Goal: Transaction & Acquisition: Purchase product/service

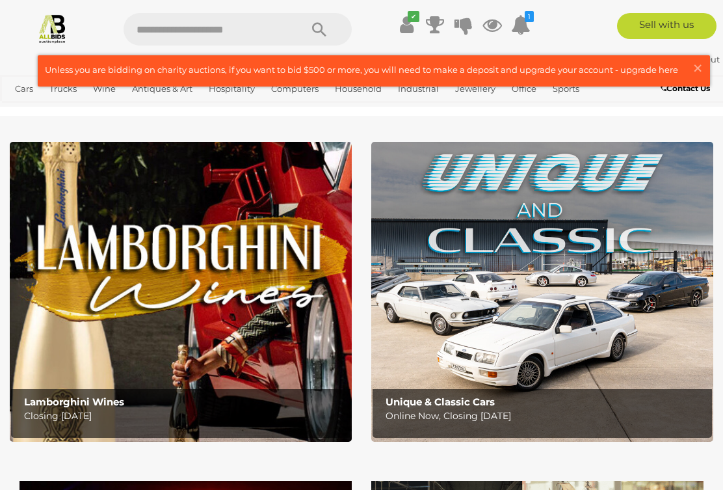
click at [0, 0] on link "View All Antiques & Art Auctions" at bounding box center [0, 0] width 0 height 0
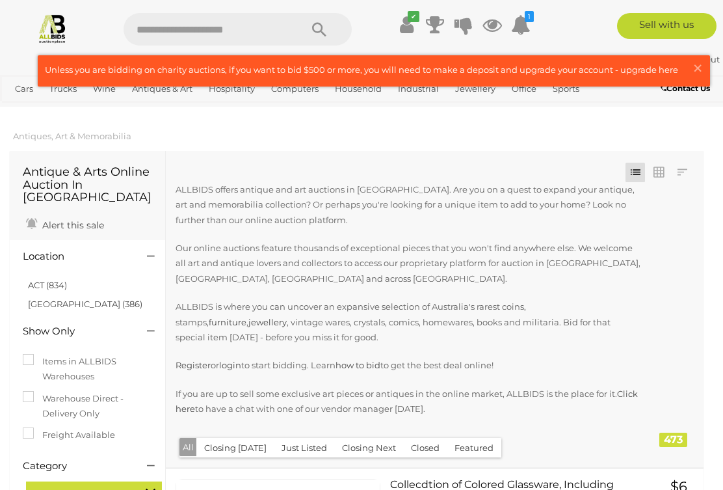
click at [686, 170] on link at bounding box center [683, 173] width 20 height 20
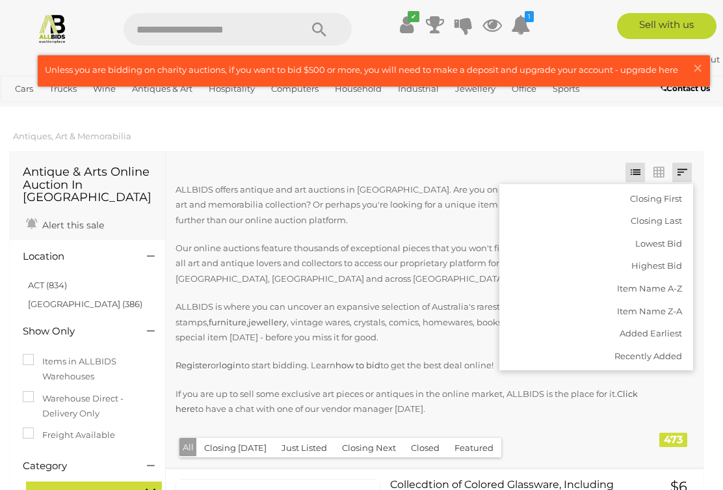
click at [664, 265] on link "Highest Bid" at bounding box center [597, 265] width 194 height 23
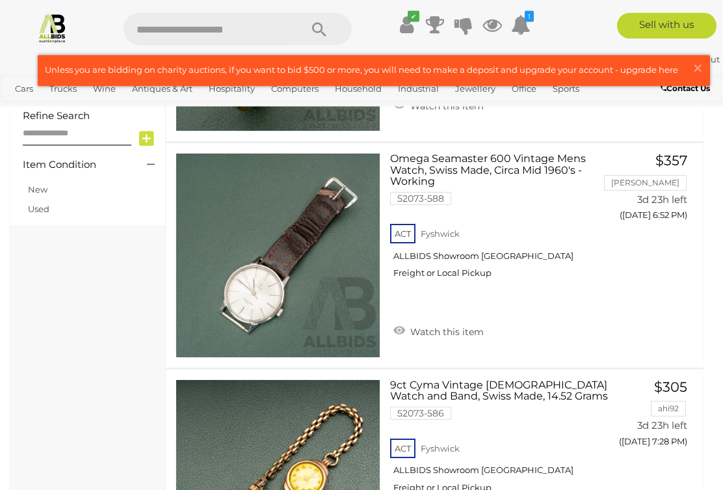
scroll to position [1006, 0]
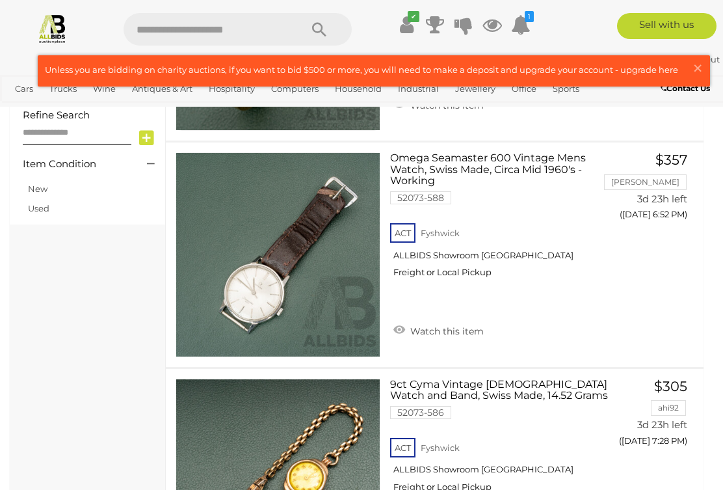
click at [284, 227] on div at bounding box center [361, 245] width 723 height 490
click at [261, 254] on link at bounding box center [278, 254] width 205 height 205
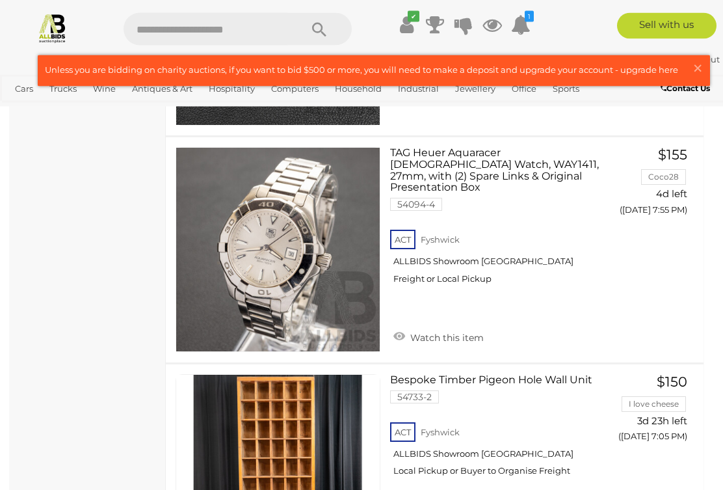
scroll to position [3500, 0]
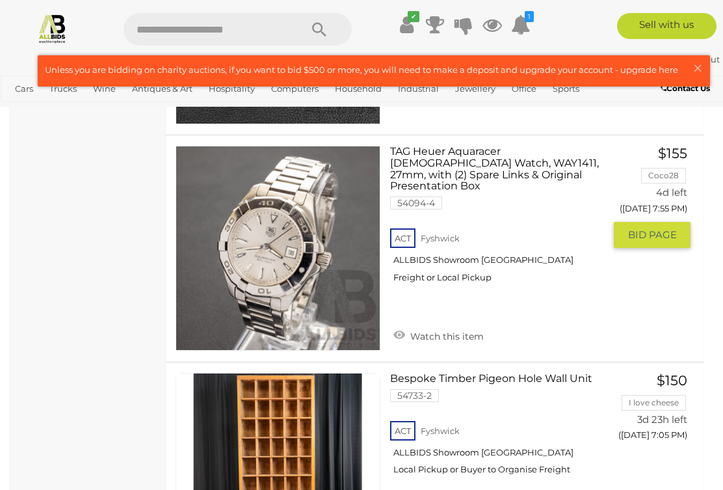
click at [299, 259] on img at bounding box center [278, 248] width 204 height 204
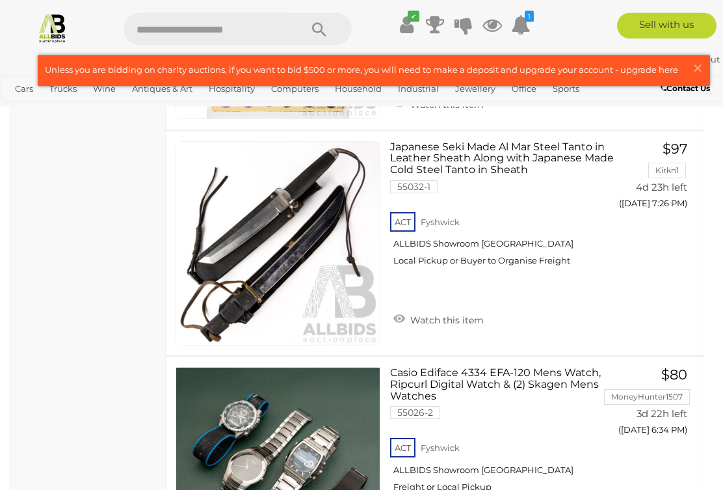
scroll to position [5994, 0]
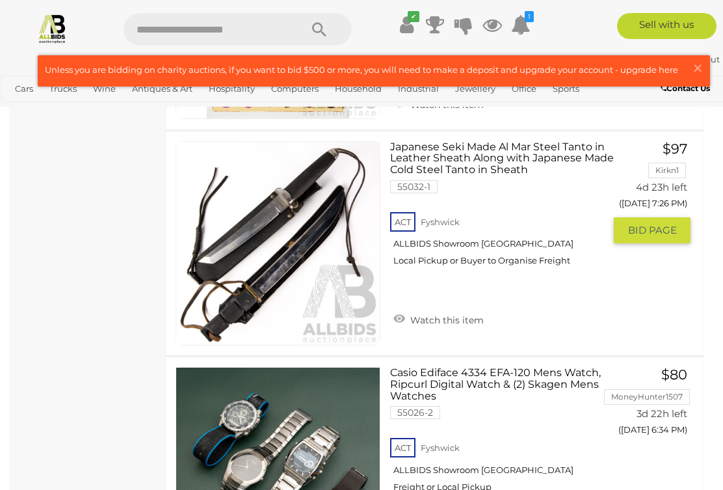
click at [250, 209] on link at bounding box center [278, 243] width 205 height 205
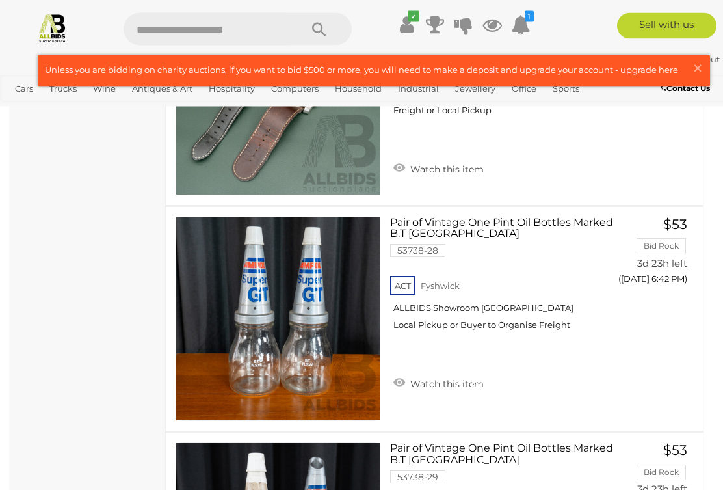
scroll to position [10477, 0]
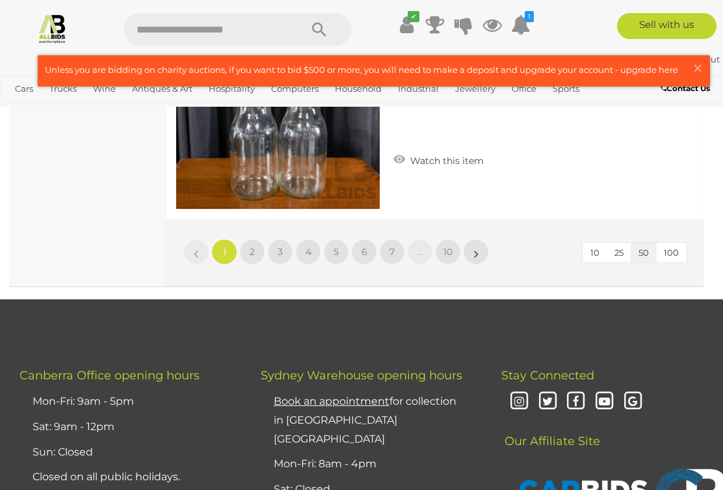
click at [481, 239] on link "»" at bounding box center [476, 252] width 26 height 26
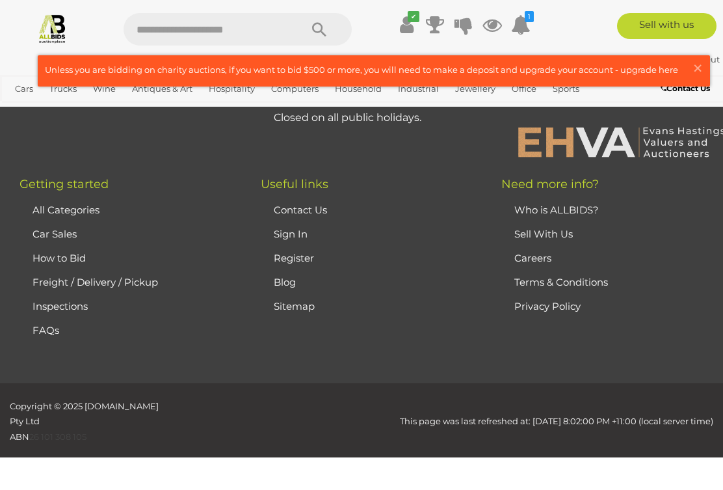
scroll to position [334, 0]
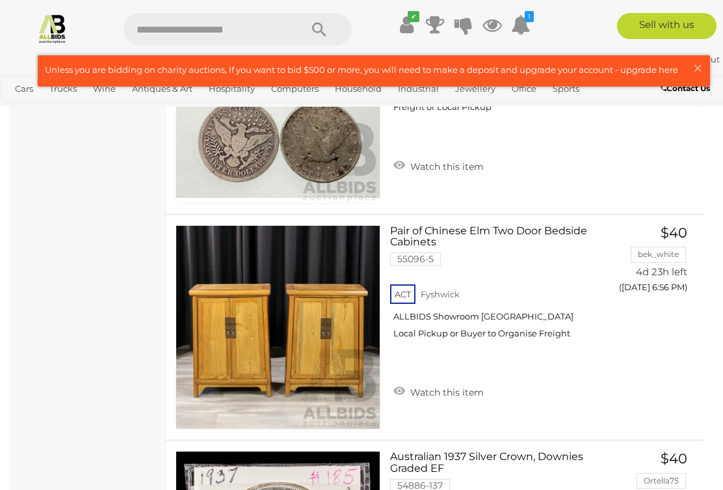
scroll to position [5970, 0]
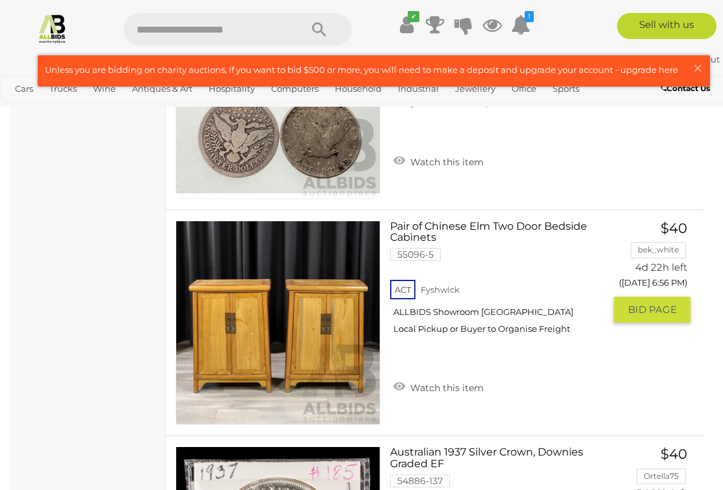
click at [340, 273] on link at bounding box center [278, 323] width 205 height 205
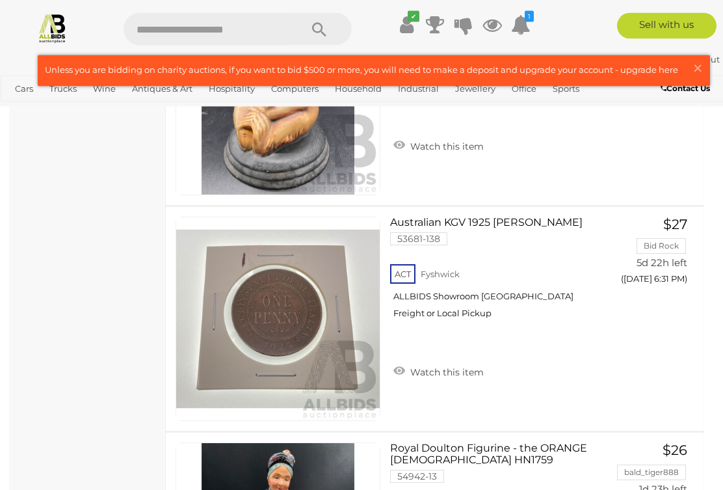
scroll to position [10058, 0]
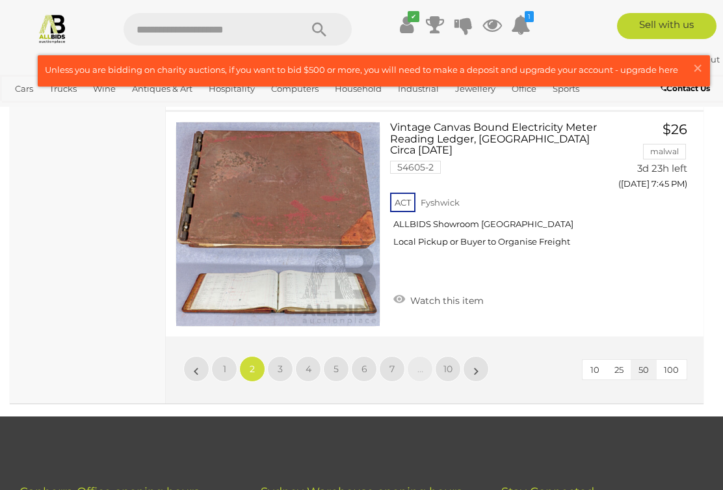
click at [482, 356] on link "»" at bounding box center [476, 369] width 26 height 26
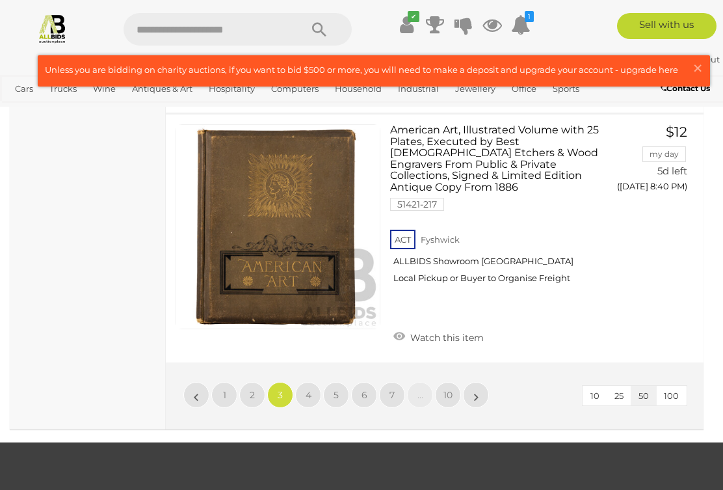
scroll to position [11509, 0]
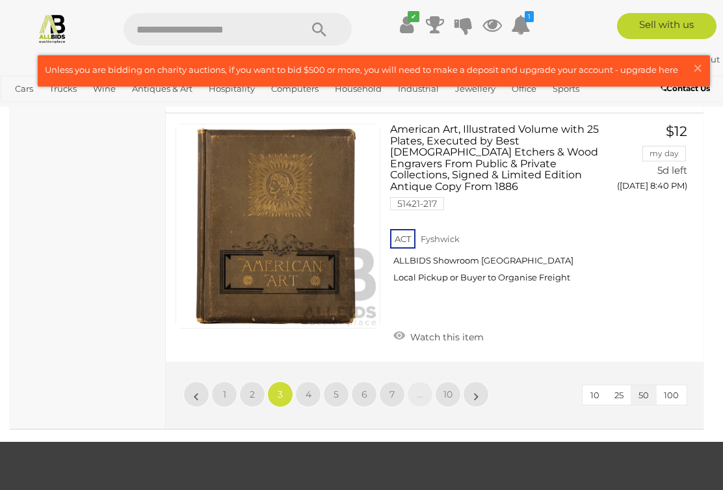
click at [487, 381] on link "»" at bounding box center [476, 394] width 26 height 26
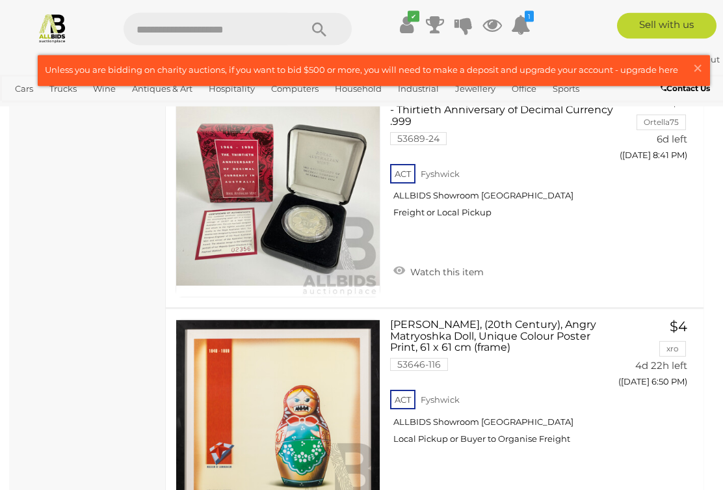
scroll to position [7197, 0]
click at [203, 29] on input "text" at bounding box center [206, 29] width 164 height 33
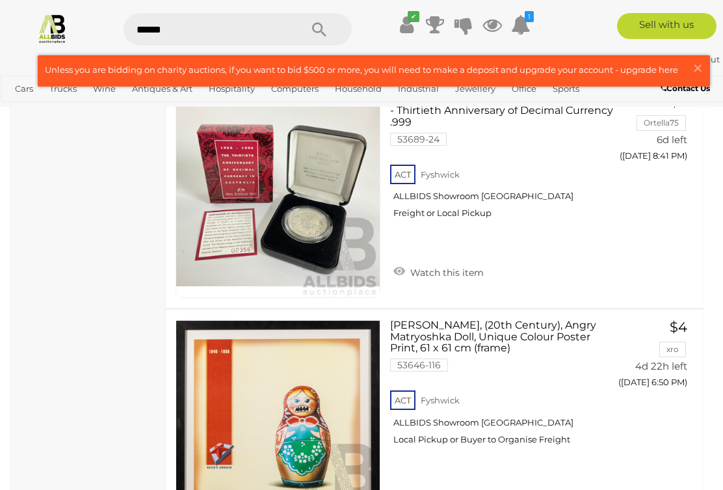
type input "*******"
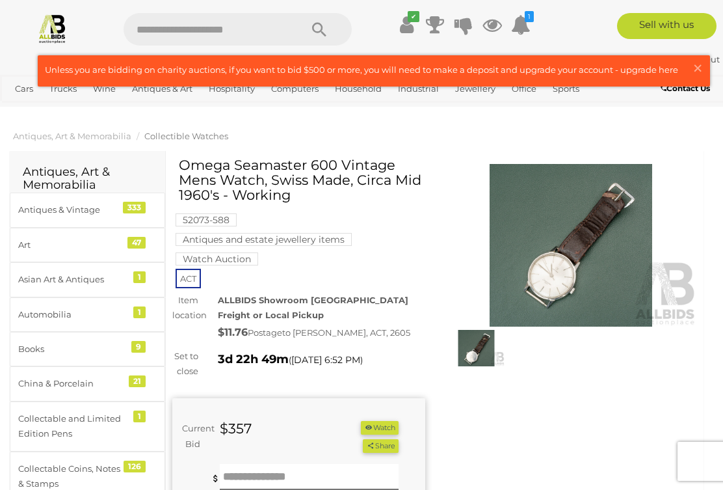
click at [599, 263] on img at bounding box center [571, 245] width 253 height 163
click at [604, 263] on img at bounding box center [571, 245] width 253 height 163
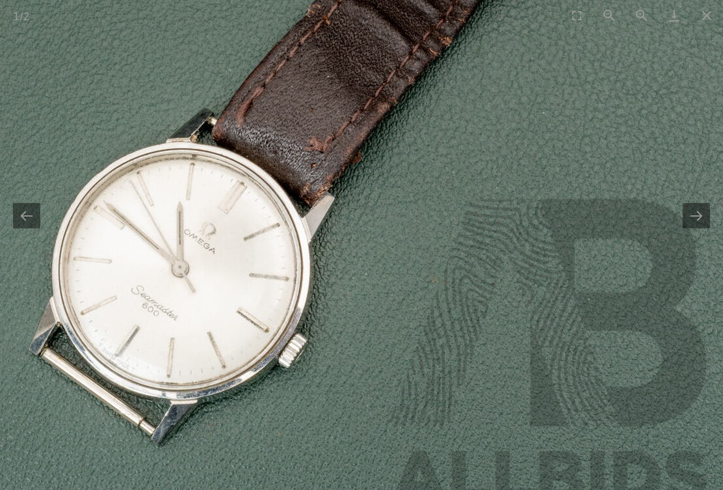
click at [689, 215] on button "Next slide" at bounding box center [696, 215] width 27 height 25
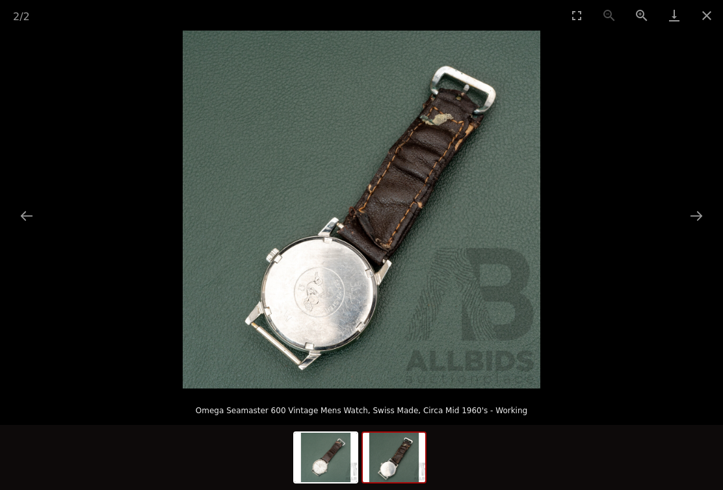
click at [693, 216] on button "Next slide" at bounding box center [696, 215] width 27 height 25
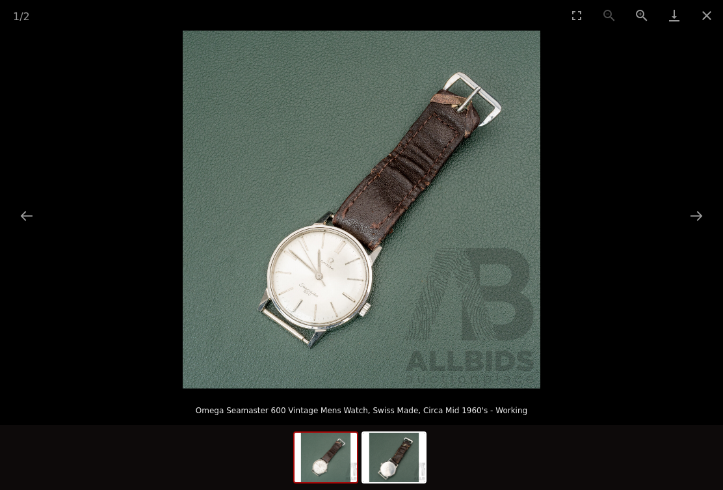
click at [695, 215] on button "Next slide" at bounding box center [696, 215] width 27 height 25
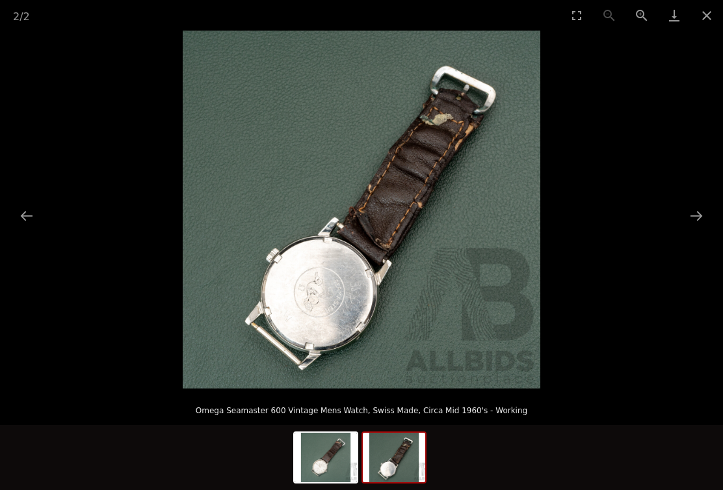
click at [694, 211] on button "Next slide" at bounding box center [696, 215] width 27 height 25
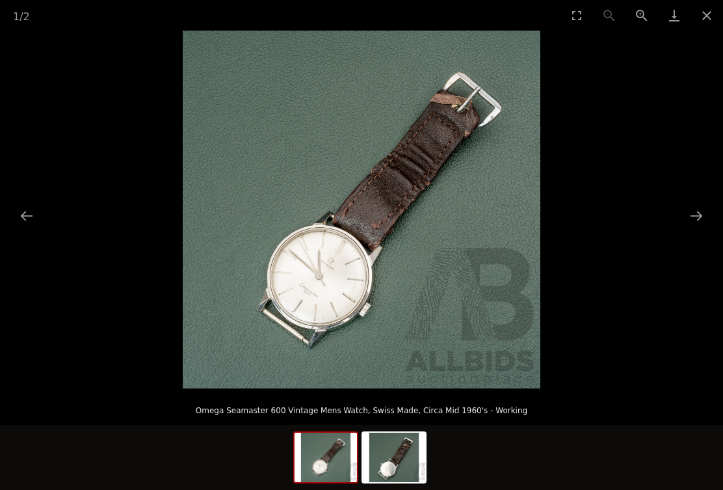
click at [700, 209] on button "Next slide" at bounding box center [696, 215] width 27 height 25
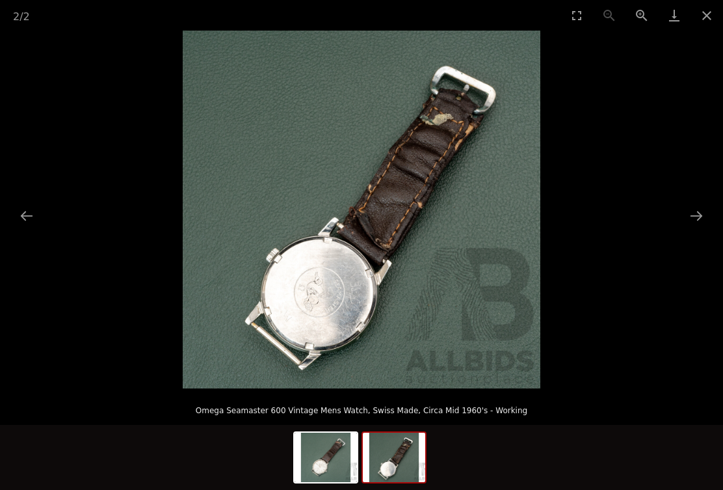
click at [695, 211] on button "Next slide" at bounding box center [696, 215] width 27 height 25
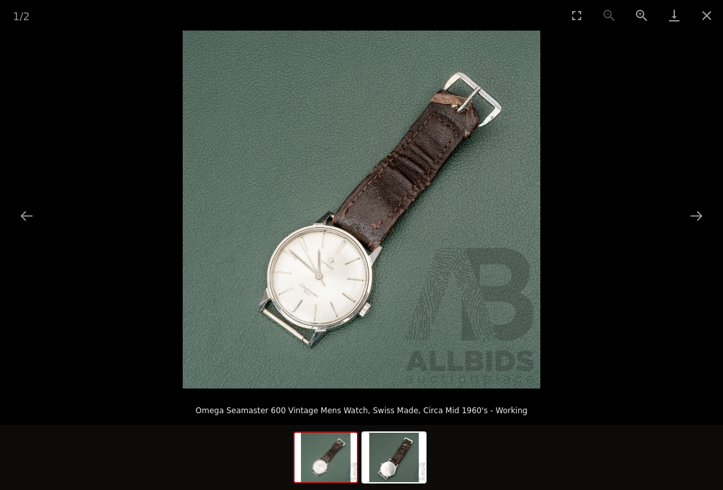
click at [695, 211] on button "Next slide" at bounding box center [696, 215] width 27 height 25
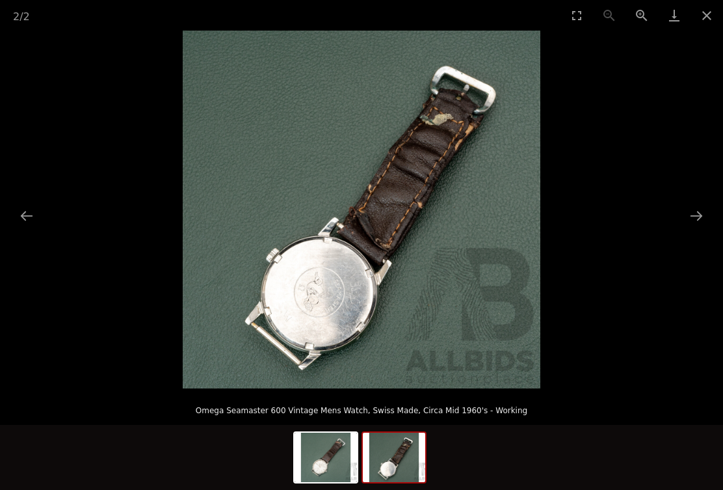
click at [701, 211] on button "Next slide" at bounding box center [696, 215] width 27 height 25
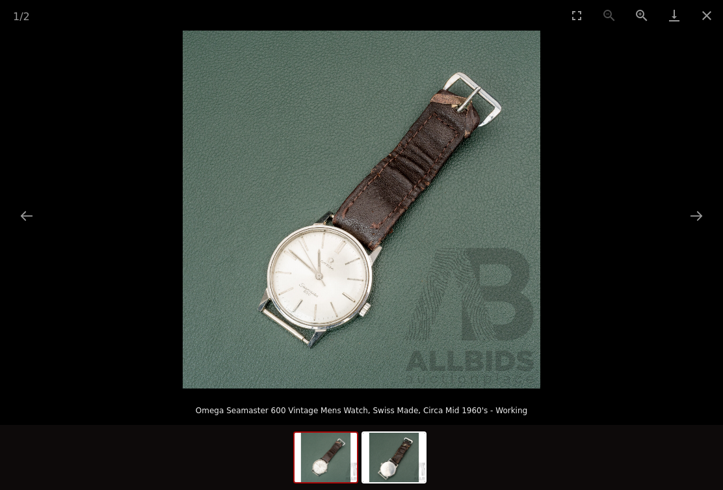
click at [701, 210] on button "Next slide" at bounding box center [696, 215] width 27 height 25
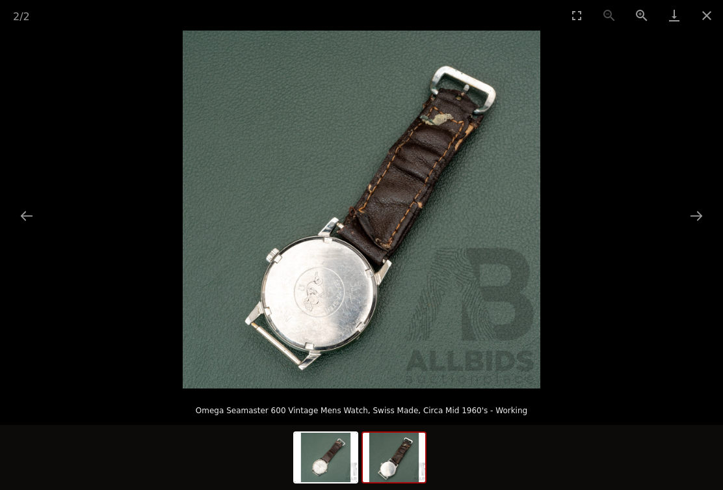
click at [703, 209] on button "Next slide" at bounding box center [696, 215] width 27 height 25
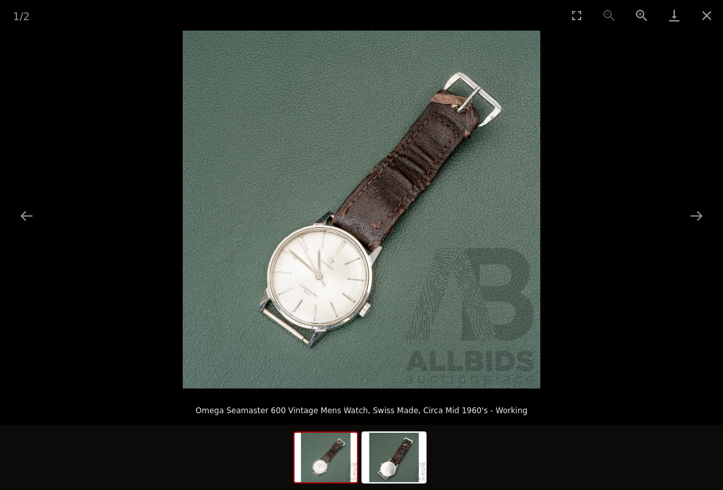
click at [699, 208] on button "Next slide" at bounding box center [696, 215] width 27 height 25
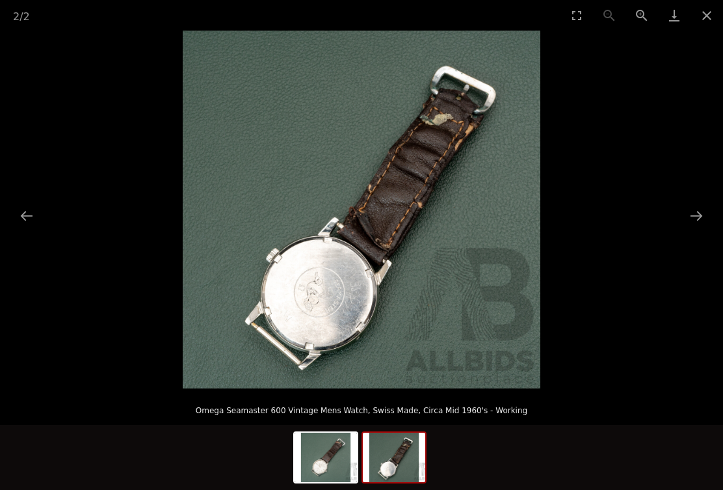
click at [703, 209] on button "Next slide" at bounding box center [696, 215] width 27 height 25
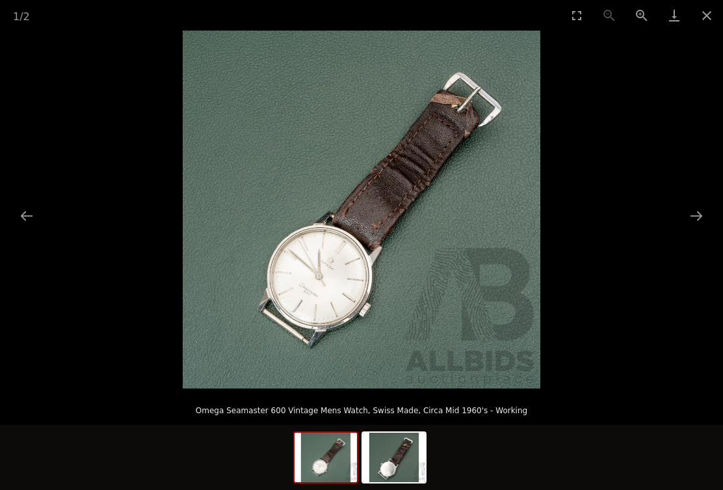
click at [705, 209] on button "Next slide" at bounding box center [696, 215] width 27 height 25
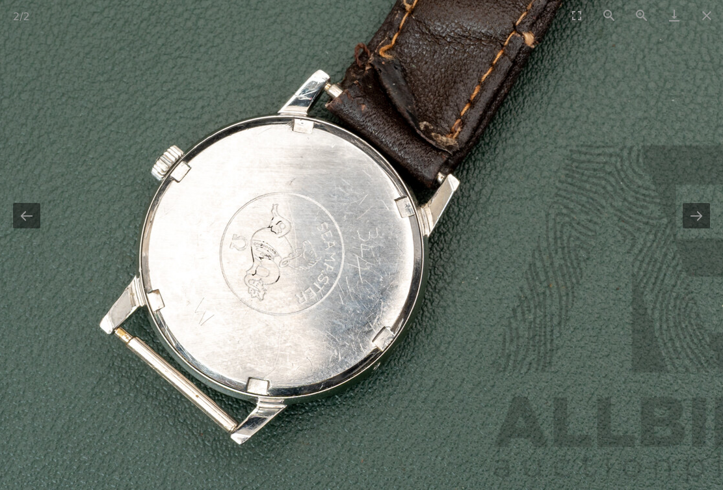
click at [694, 219] on button "Next slide" at bounding box center [696, 215] width 27 height 25
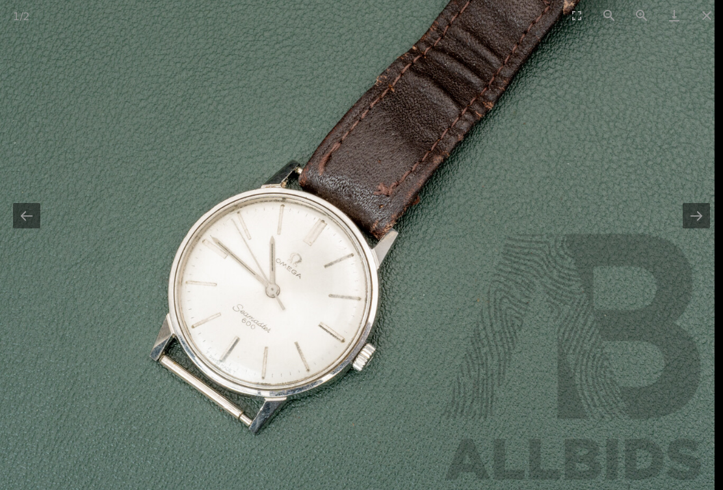
click at [690, 213] on button "Next slide" at bounding box center [696, 215] width 27 height 25
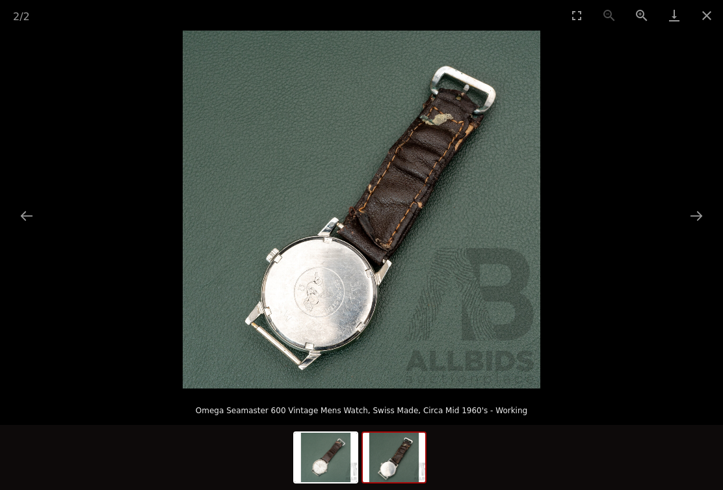
click at [695, 214] on button "Next slide" at bounding box center [696, 215] width 27 height 25
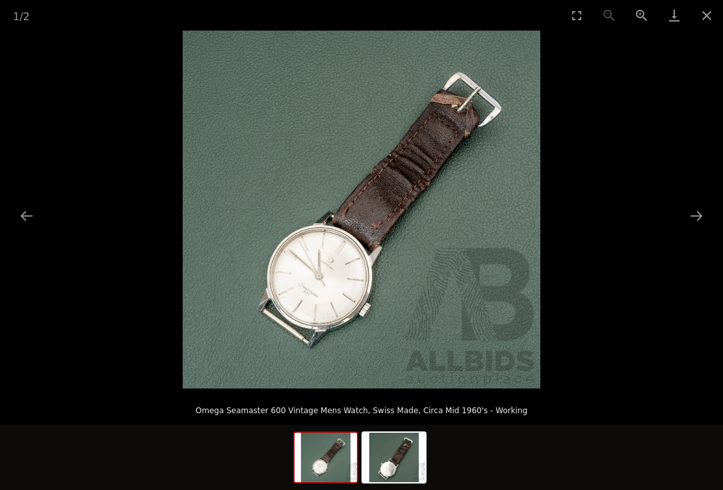
scroll to position [0, 9]
click at [705, 15] on button "Close gallery" at bounding box center [707, 15] width 33 height 31
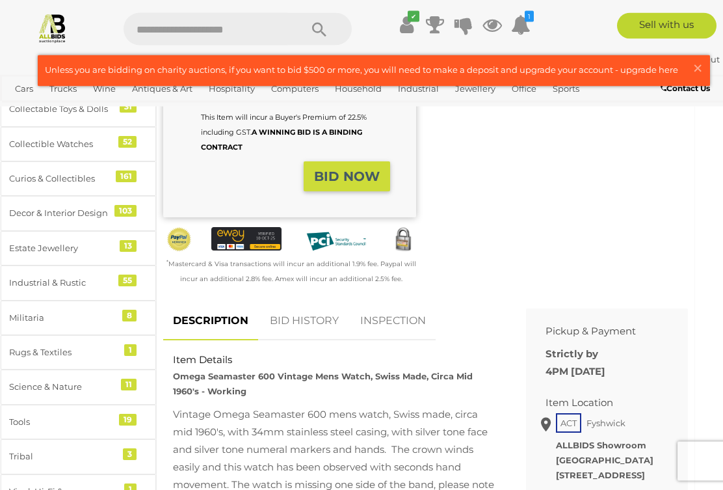
scroll to position [401, 9]
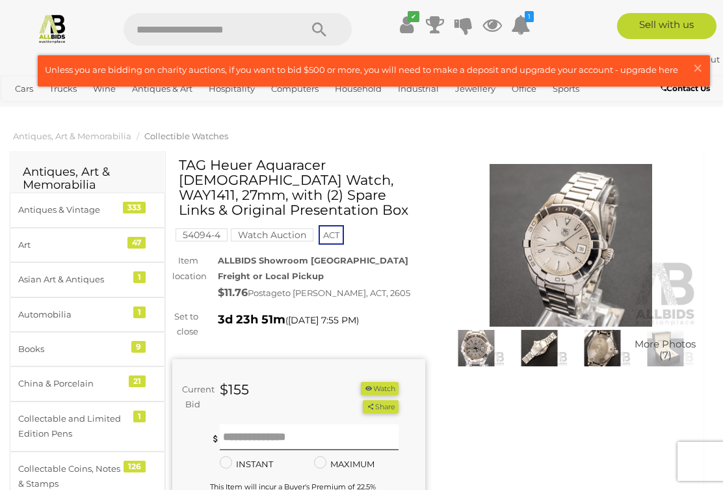
click at [565, 249] on img at bounding box center [571, 245] width 253 height 163
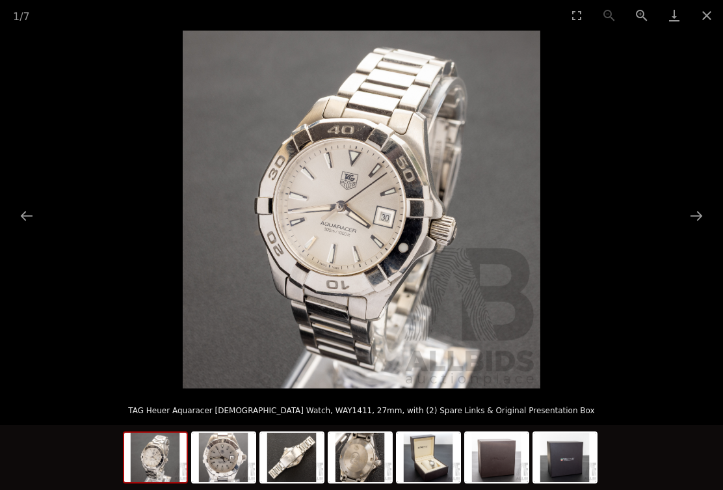
click at [694, 212] on button "Next slide" at bounding box center [696, 215] width 27 height 25
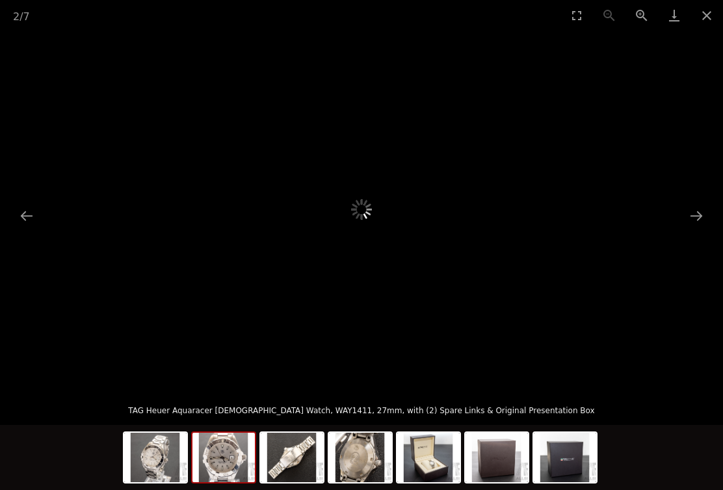
click at [703, 212] on button "Next slide" at bounding box center [696, 215] width 27 height 25
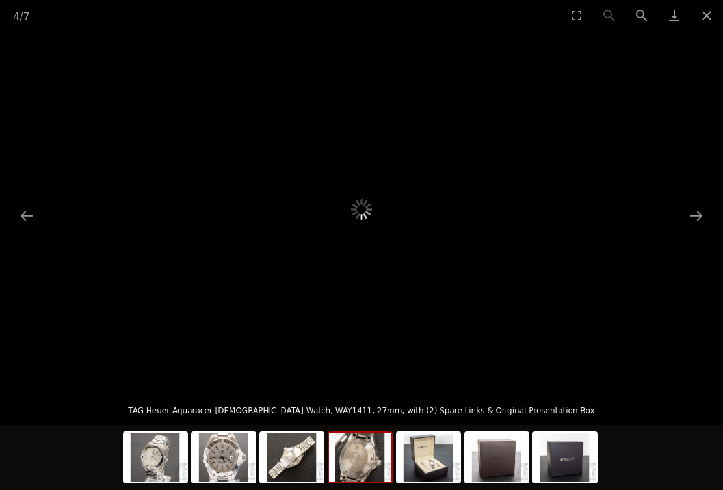
click at [357, 463] on img at bounding box center [360, 457] width 62 height 49
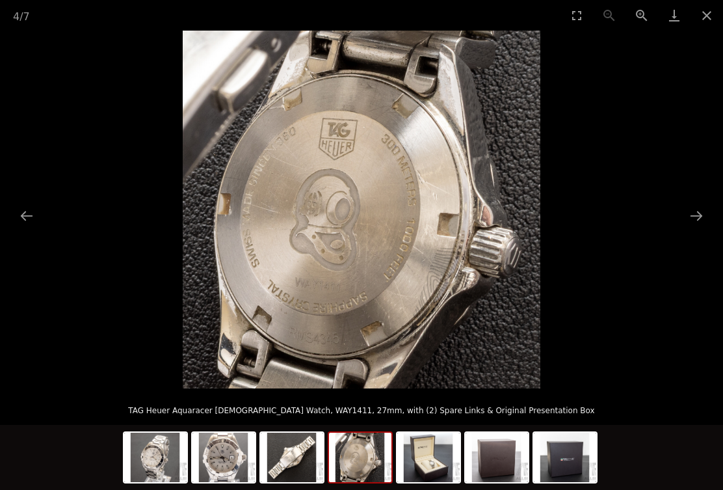
click at [695, 218] on button "Next slide" at bounding box center [696, 215] width 27 height 25
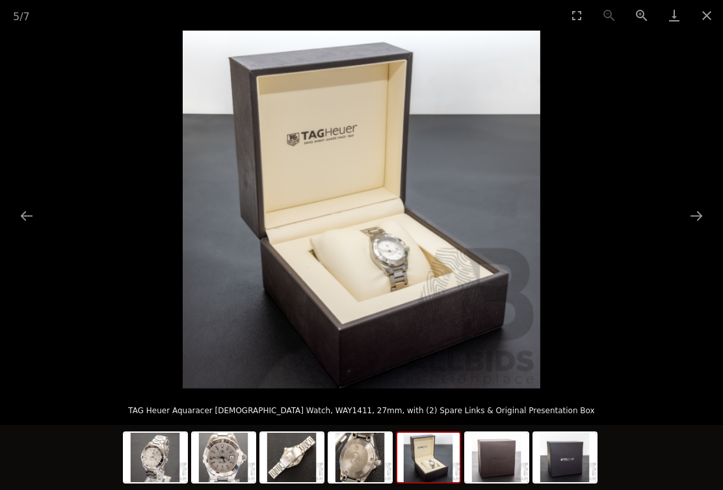
click at [705, 213] on button "Next slide" at bounding box center [696, 215] width 27 height 25
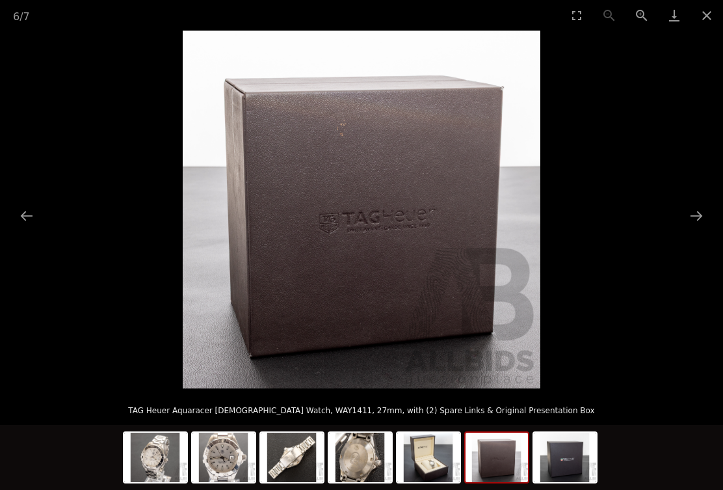
click at [694, 214] on button "Next slide" at bounding box center [696, 215] width 27 height 25
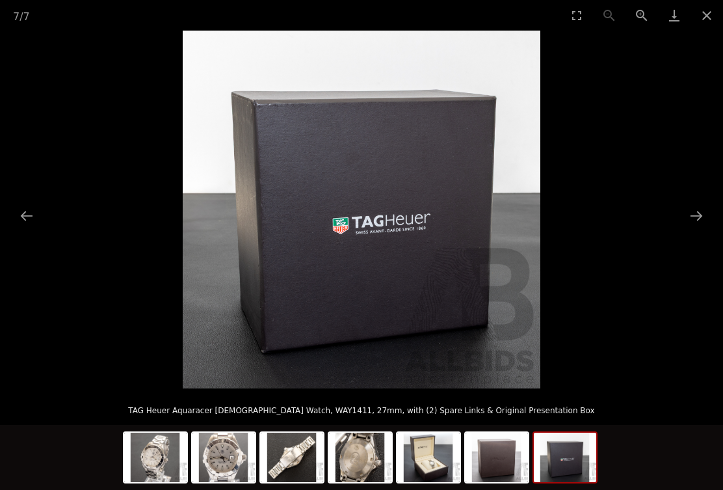
click at [708, 210] on button "Next slide" at bounding box center [696, 215] width 27 height 25
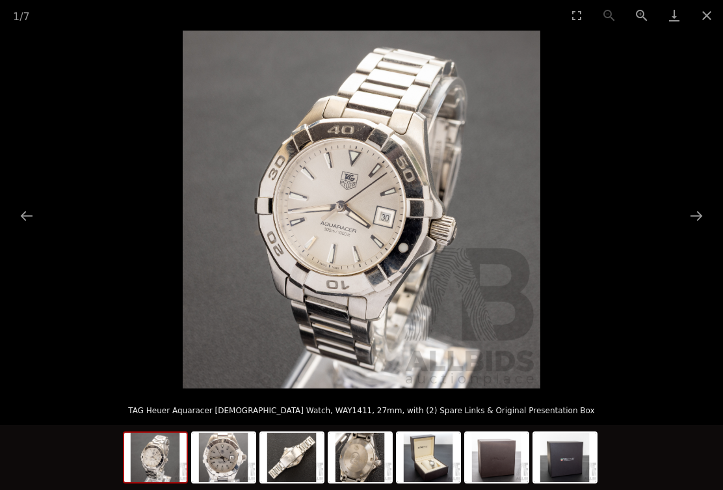
click at [704, 208] on button "Next slide" at bounding box center [696, 215] width 27 height 25
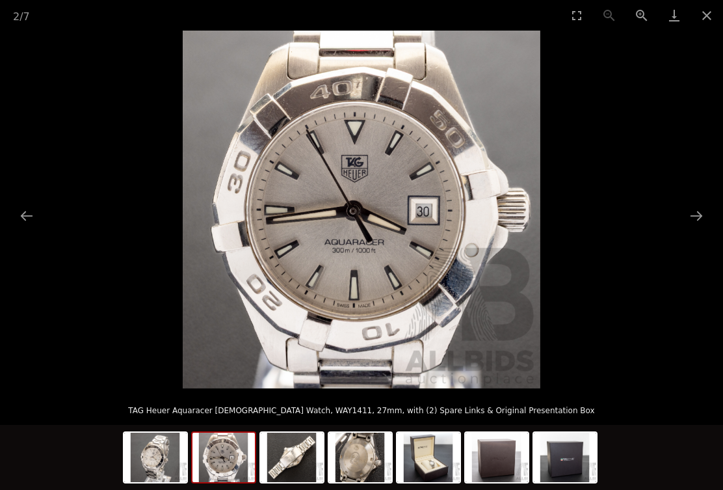
click at [708, 208] on button "Next slide" at bounding box center [696, 215] width 27 height 25
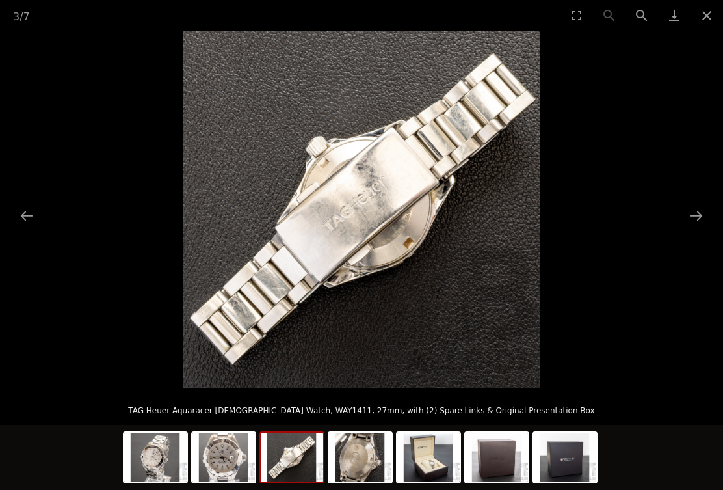
click at [708, 208] on button "Next slide" at bounding box center [696, 215] width 27 height 25
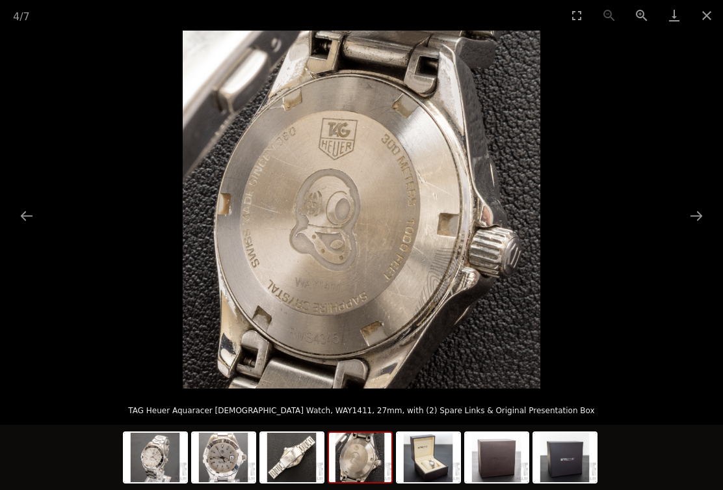
click at [708, 208] on button "Next slide" at bounding box center [696, 215] width 27 height 25
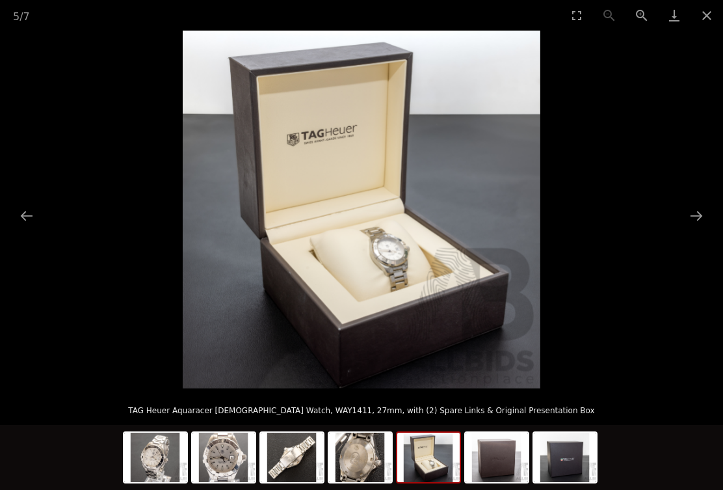
click at [709, 206] on button "Next slide" at bounding box center [696, 215] width 27 height 25
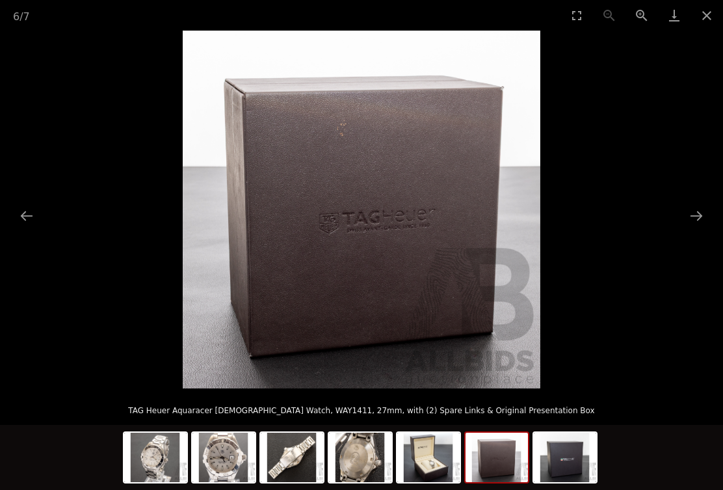
click at [716, 206] on picture at bounding box center [361, 210] width 723 height 358
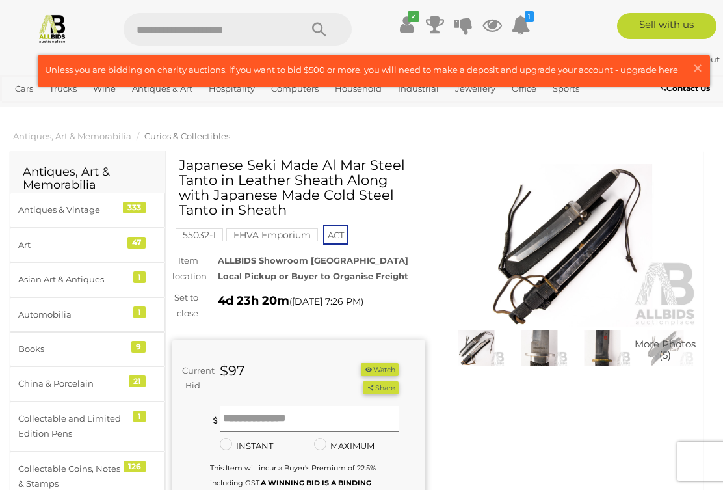
click at [607, 252] on img at bounding box center [571, 245] width 253 height 163
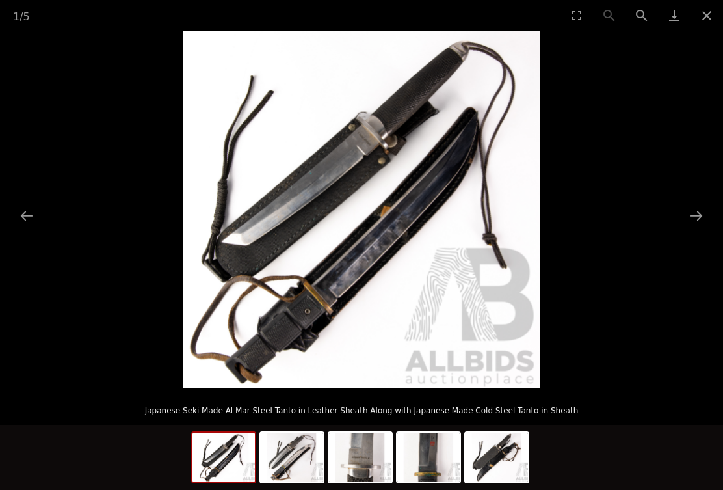
click at [690, 208] on button "Next slide" at bounding box center [696, 215] width 27 height 25
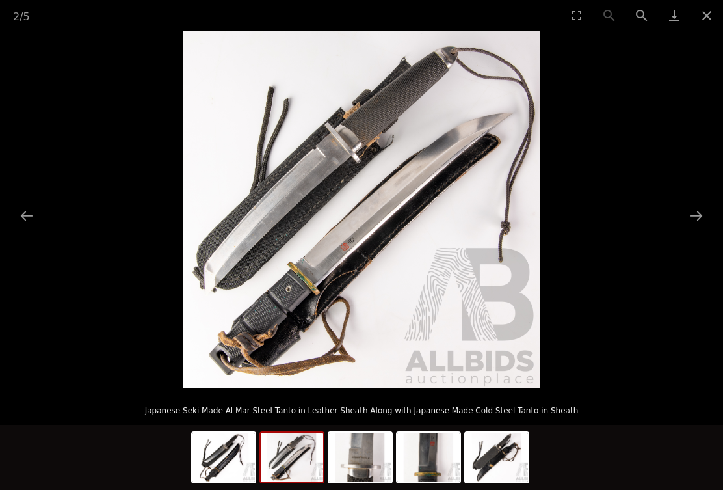
click at [707, 207] on button "Next slide" at bounding box center [696, 215] width 27 height 25
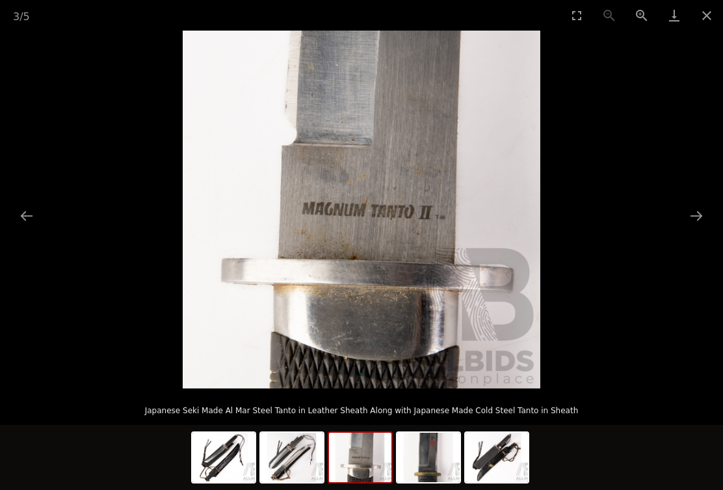
click at [694, 211] on button "Next slide" at bounding box center [696, 215] width 27 height 25
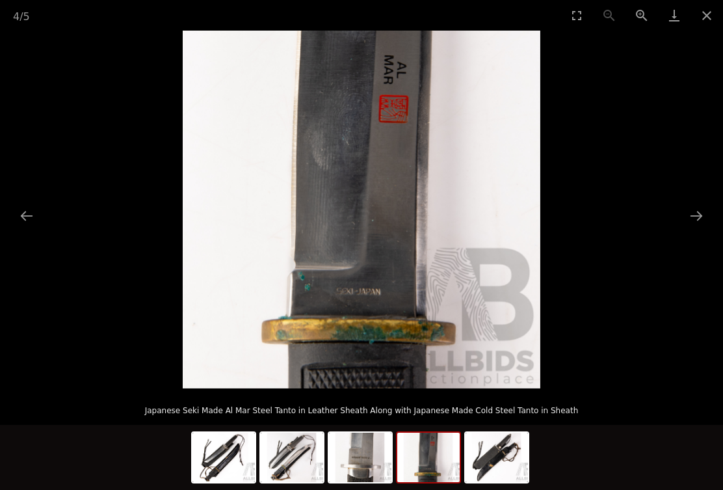
click at [707, 208] on button "Next slide" at bounding box center [696, 215] width 27 height 25
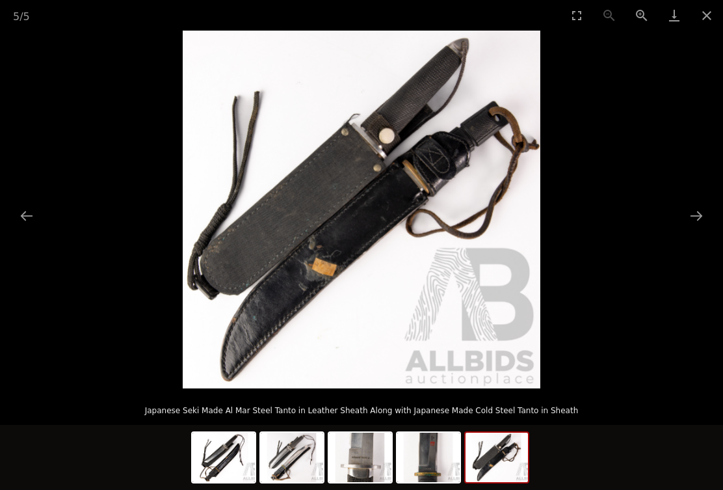
click at [705, 208] on button "Next slide" at bounding box center [696, 215] width 27 height 25
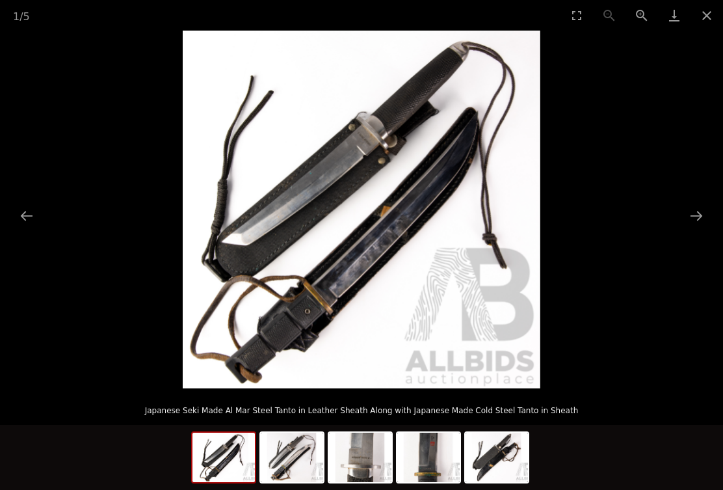
click at [707, 206] on button "Next slide" at bounding box center [696, 215] width 27 height 25
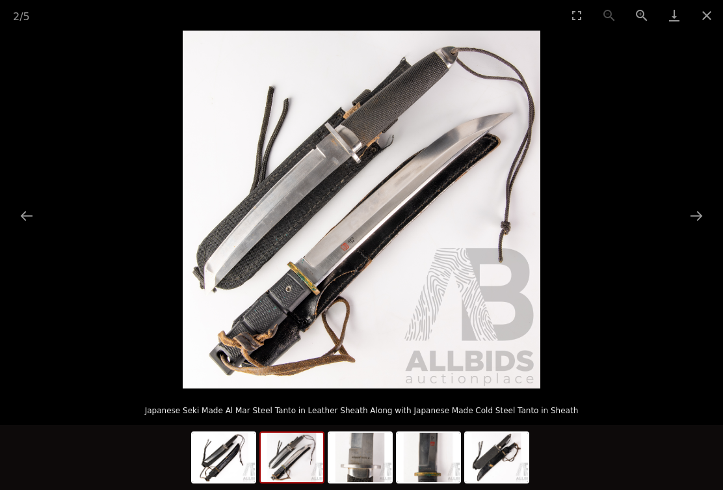
click at [703, 204] on button "Next slide" at bounding box center [696, 215] width 27 height 25
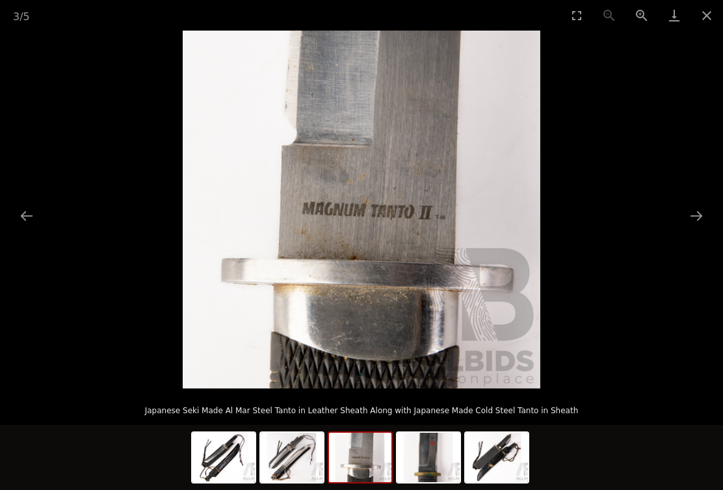
click at [703, 206] on button "Next slide" at bounding box center [696, 215] width 27 height 25
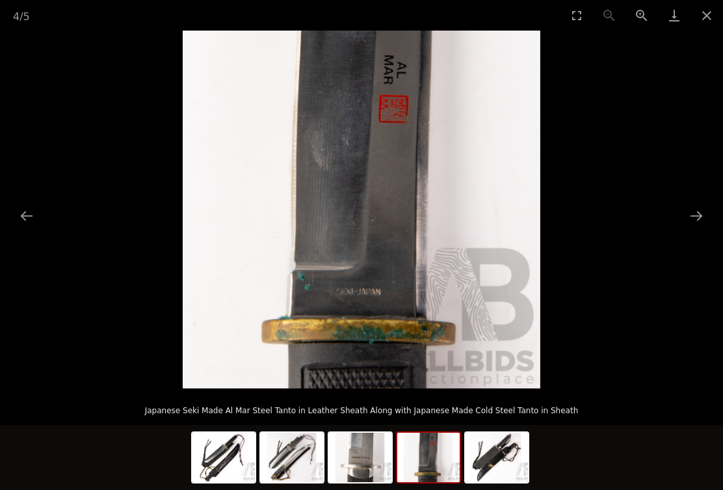
click at [705, 204] on button "Next slide" at bounding box center [696, 215] width 27 height 25
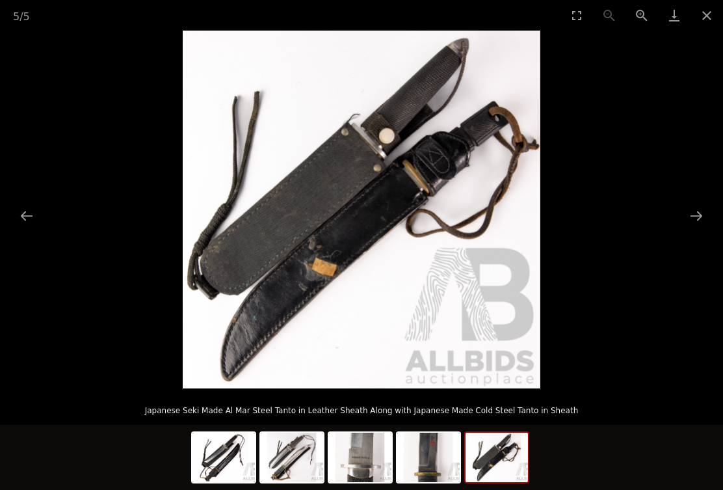
click at [703, 206] on button "Next slide" at bounding box center [696, 215] width 27 height 25
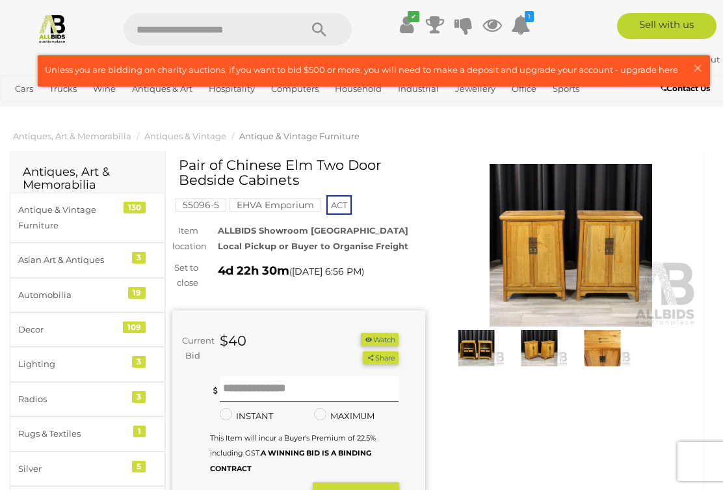
click at [595, 236] on img at bounding box center [571, 245] width 253 height 163
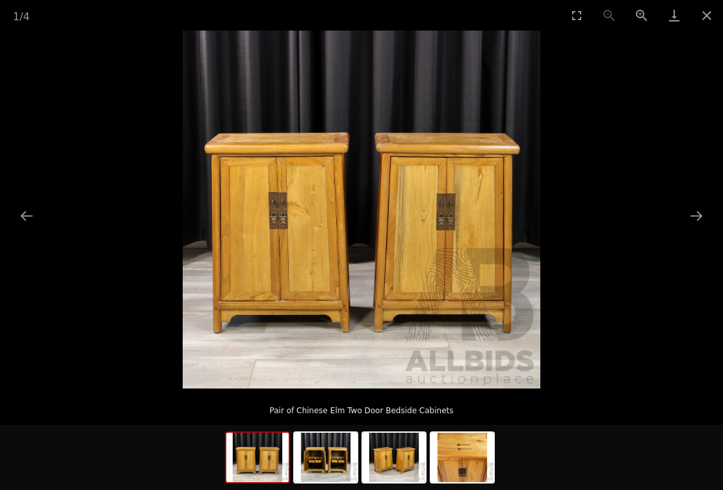
click at [683, 220] on button "Next slide" at bounding box center [696, 215] width 27 height 25
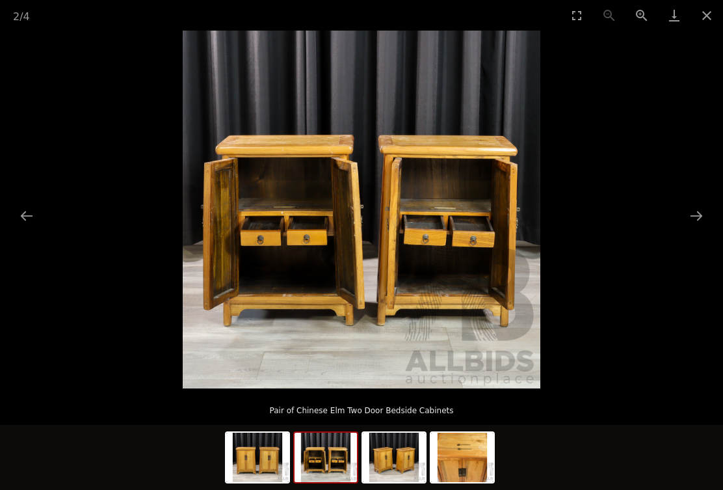
click at [695, 215] on button "Next slide" at bounding box center [696, 215] width 27 height 25
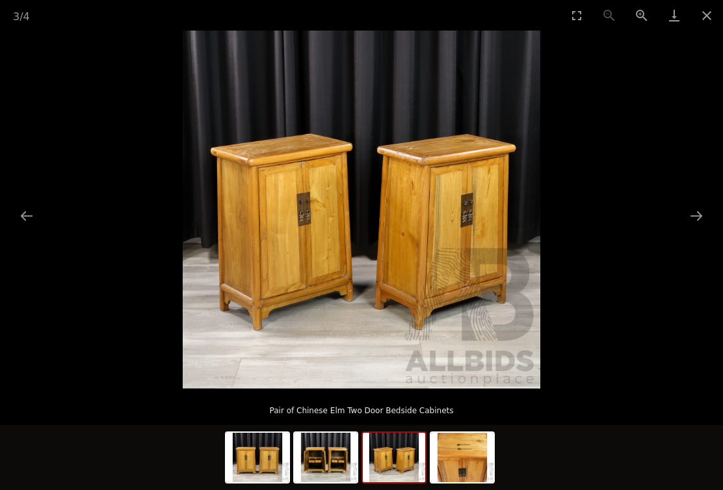
click at [695, 212] on button "Next slide" at bounding box center [696, 215] width 27 height 25
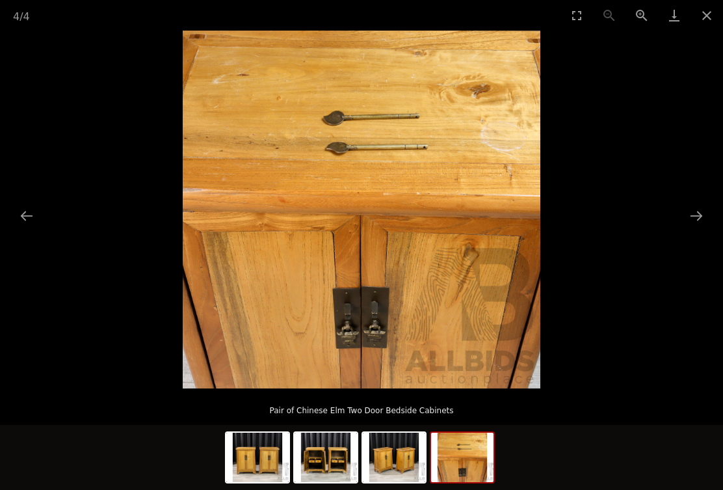
click at [699, 209] on button "Next slide" at bounding box center [696, 215] width 27 height 25
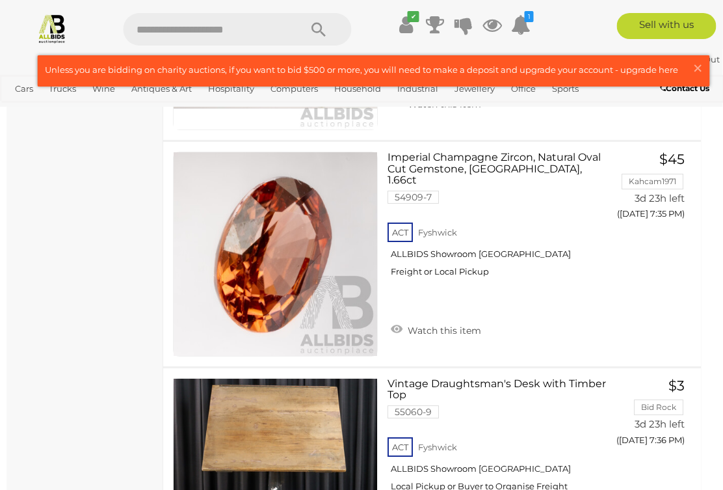
scroll to position [8918, 3]
